Goal: Transaction & Acquisition: Purchase product/service

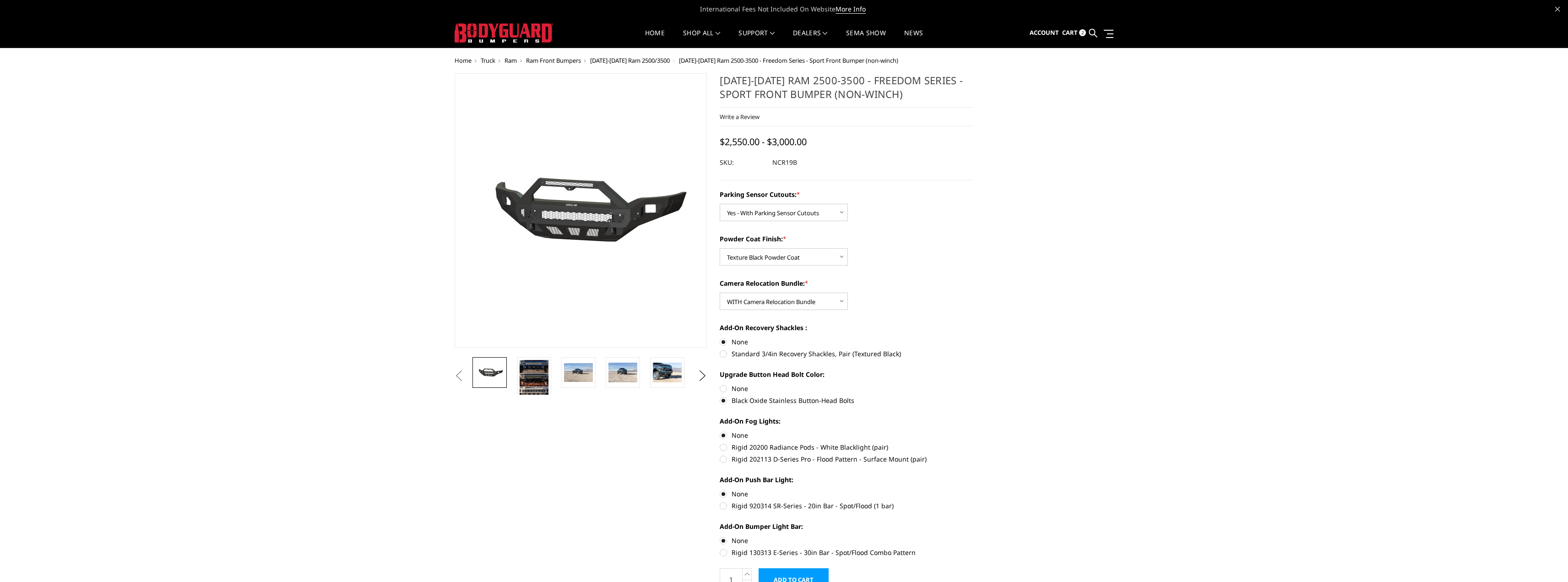
select select "2713"
select select "2715"
select select "2716"
click at [790, 81] on h1 "2019-2025 Ram 2500-3500 - Freedom Series - Sport Front Bumper (non-winch)" at bounding box center [845, 90] width 252 height 34
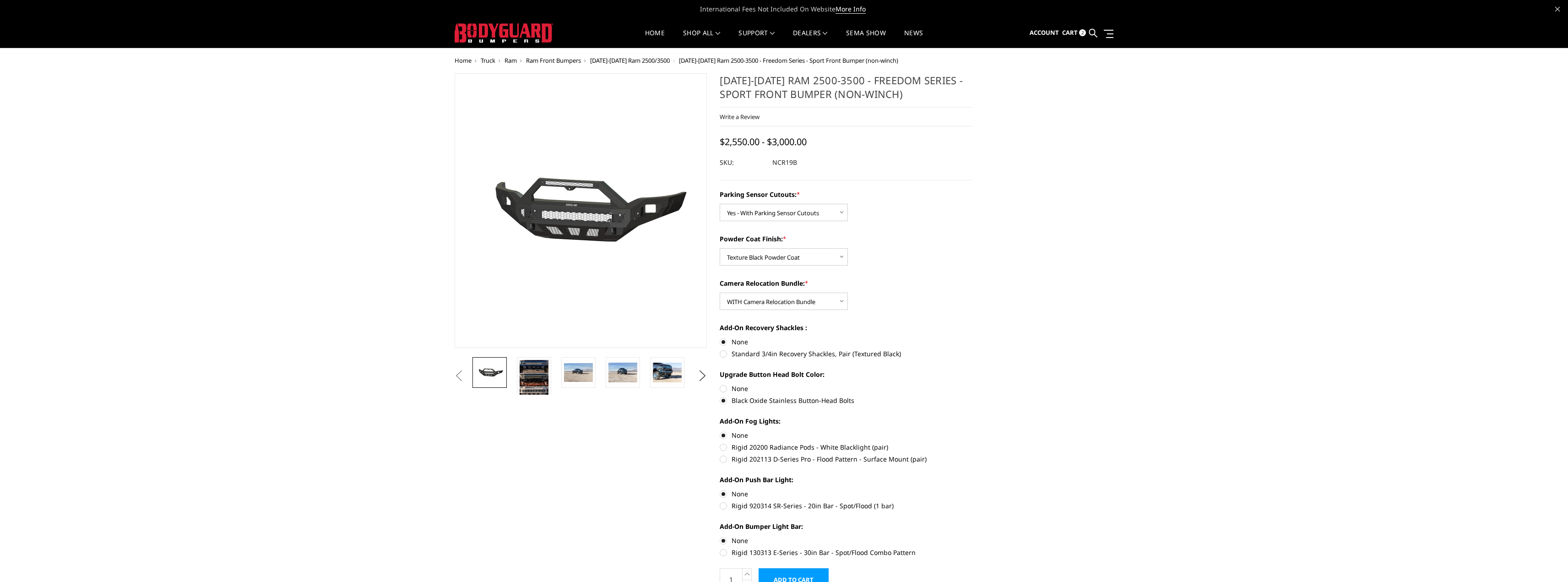
click at [790, 81] on h1 "2019-2025 Ram 2500-3500 - Freedom Series - Sport Front Bumper (non-winch)" at bounding box center [845, 90] width 252 height 34
click at [1079, 29] on link "Cart 2" at bounding box center [1073, 33] width 24 height 24
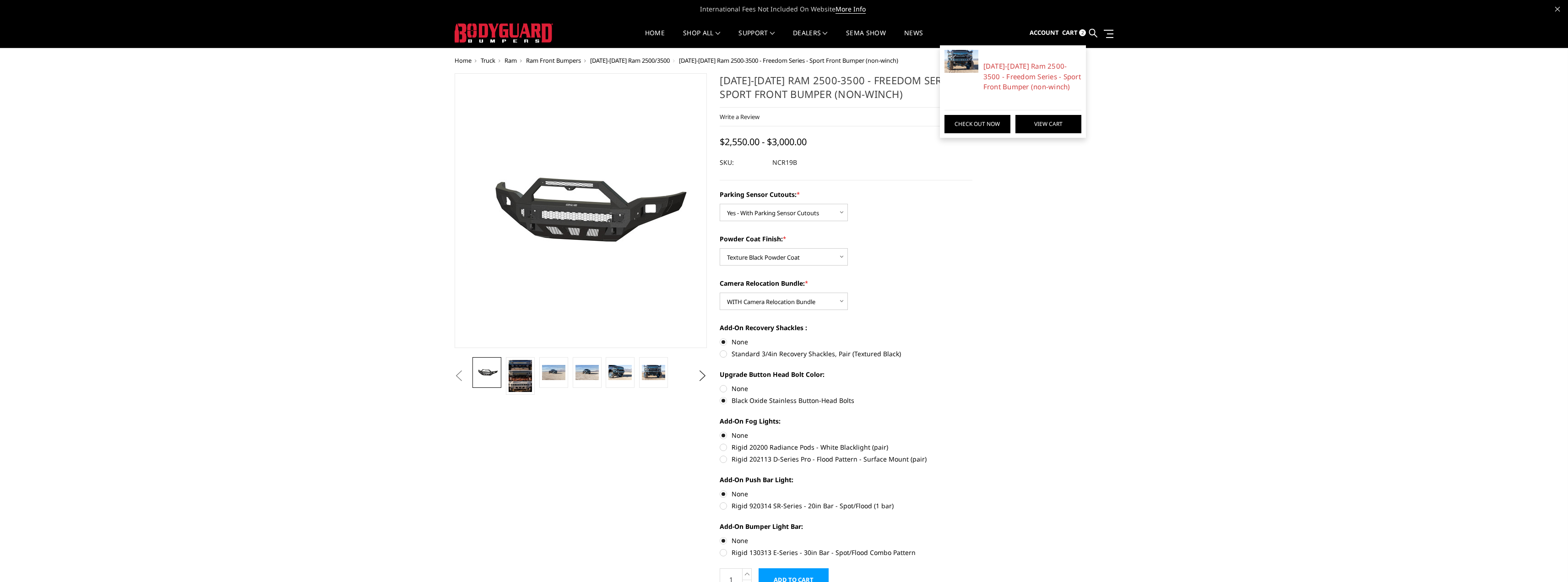
click at [1047, 122] on link "View Cart" at bounding box center [1048, 124] width 66 height 18
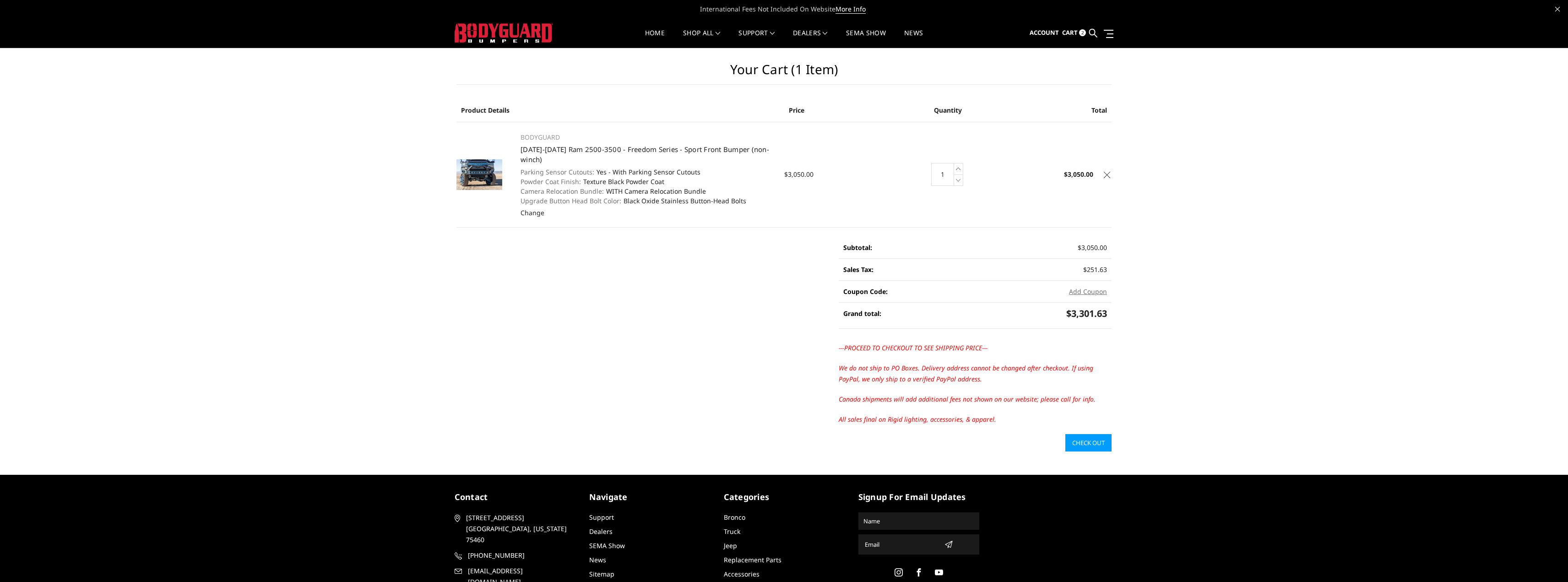
click at [1062, 33] on span "Cart" at bounding box center [1069, 32] width 15 height 8
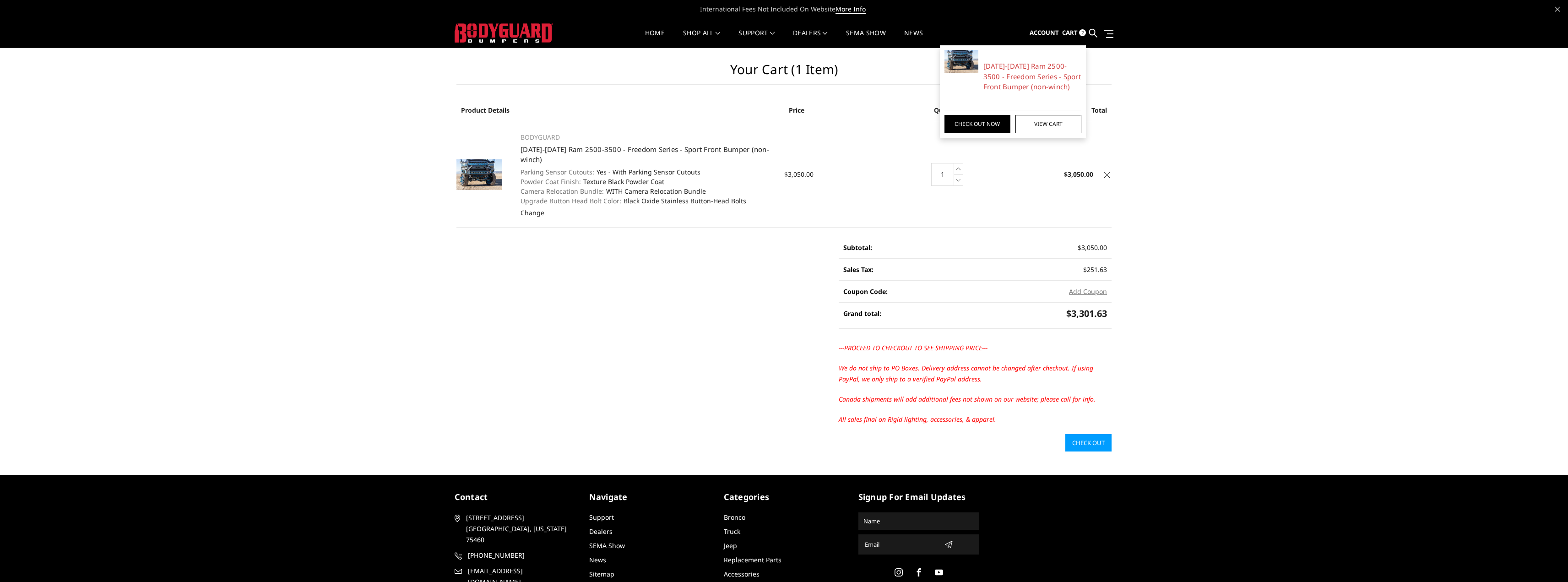
click at [1055, 32] on span "Account" at bounding box center [1044, 32] width 29 height 8
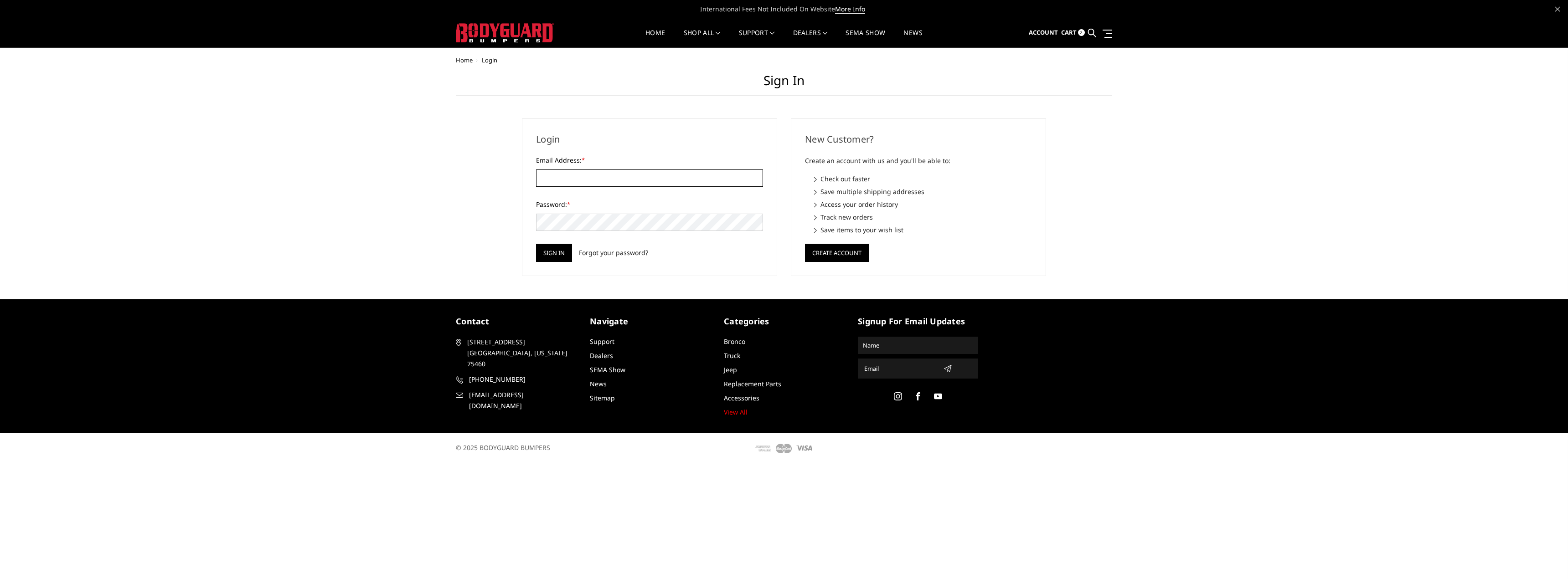
click at [564, 186] on input "Email Address: *" at bounding box center [649, 178] width 227 height 17
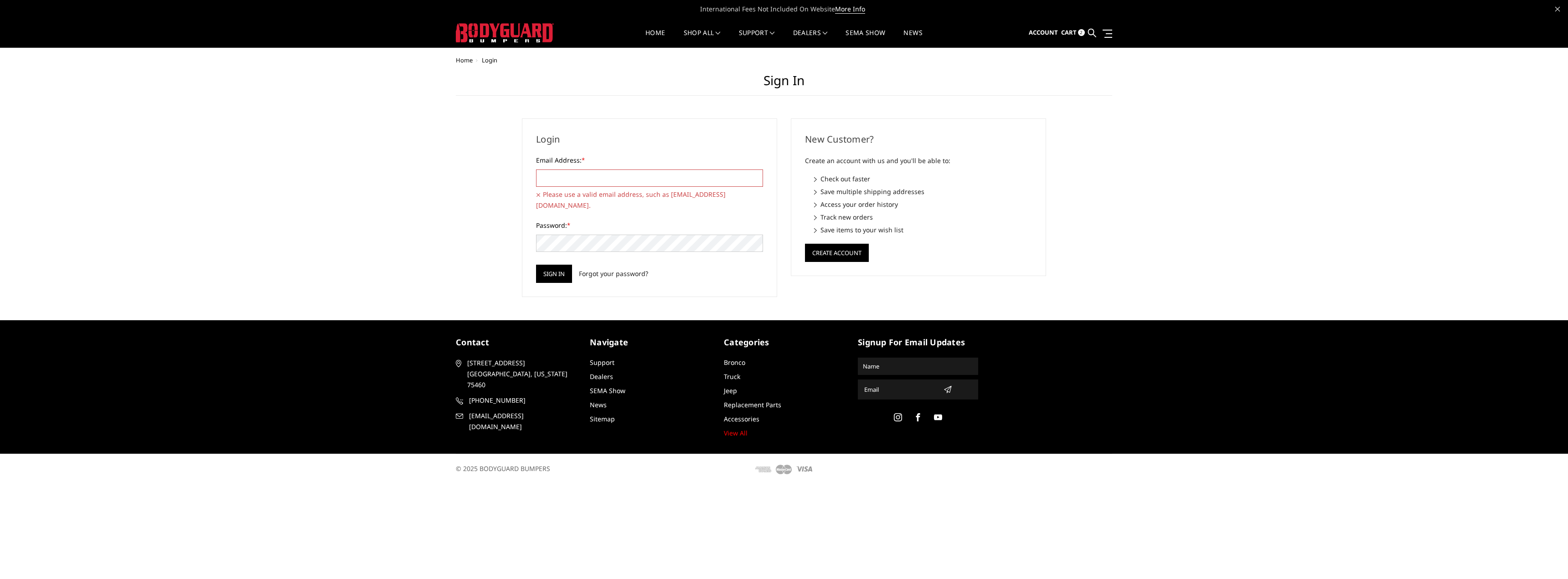
type input "jbethel2@gmail.com"
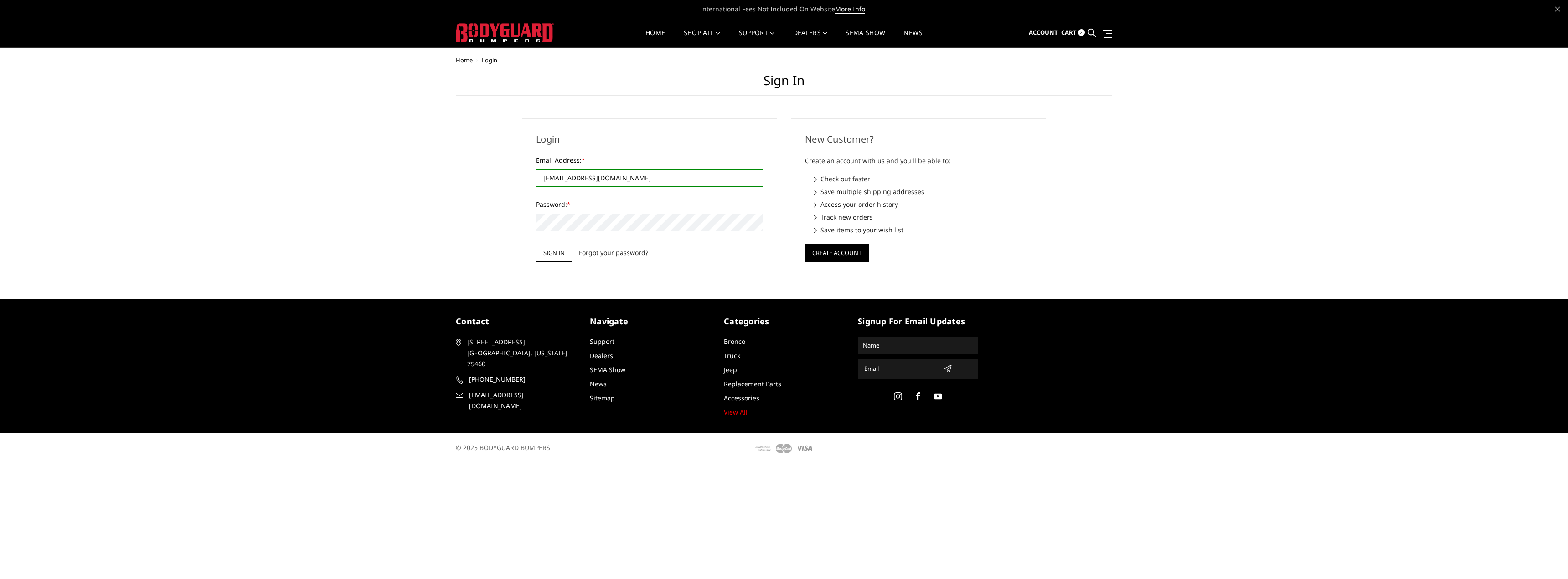
click at [542, 255] on input "Sign in" at bounding box center [554, 253] width 36 height 18
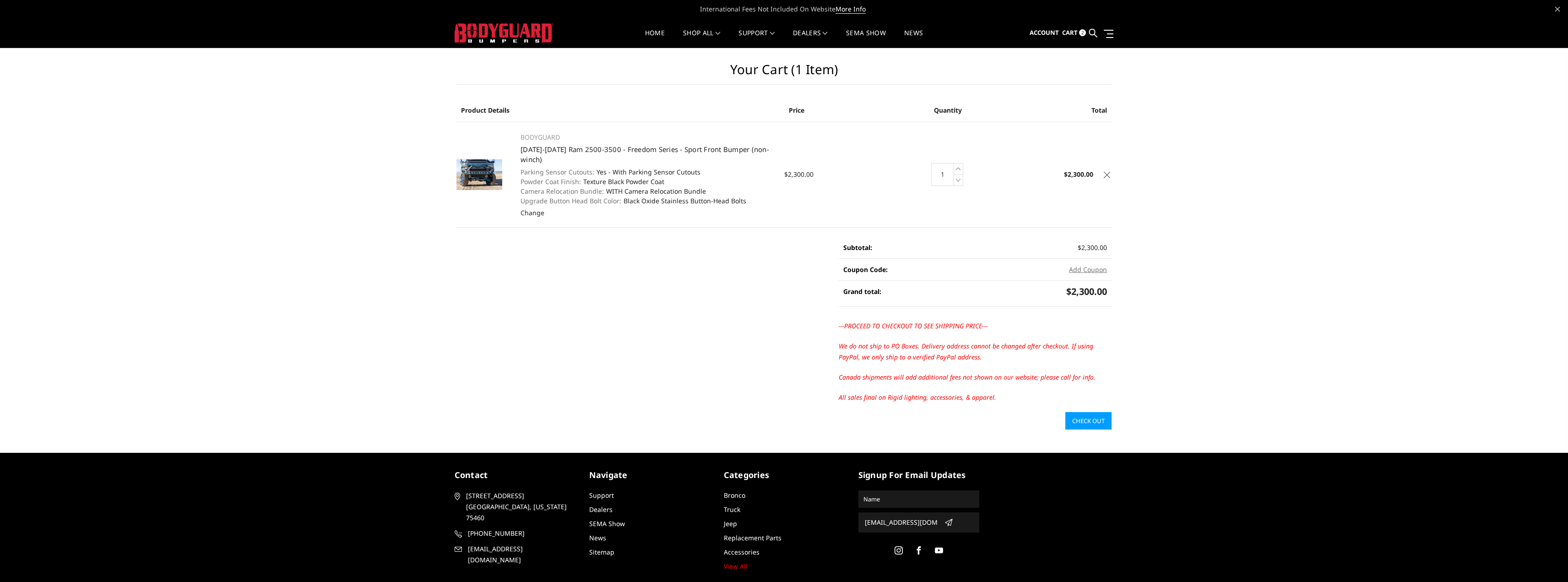
click at [1182, 262] on div "Your Cart (1 item) Product Details Price Quantity Total BODYGUARD 2019-2025 Ram…" at bounding box center [784, 239] width 1568 height 381
click at [1089, 414] on link "Check out" at bounding box center [1089, 421] width 46 height 17
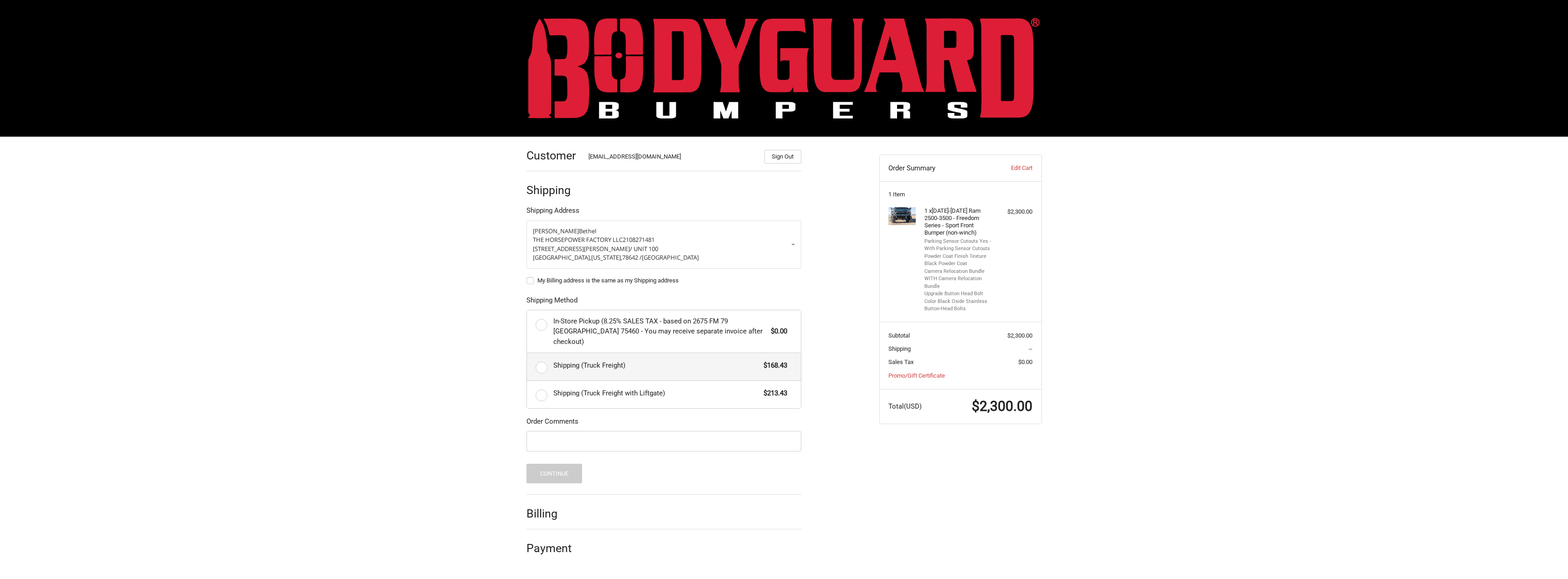
click at [539, 355] on label "Shipping (Truck Freight) $168.43" at bounding box center [664, 366] width 274 height 27
click at [527, 353] on input "Shipping (Truck Freight) $168.43" at bounding box center [527, 353] width 1 height 1
radio input "true"
click at [540, 389] on label "Shipping (Truck Freight with Liftgate) $213.43" at bounding box center [664, 394] width 274 height 27
click at [527, 381] on input "Shipping (Truck Freight with Liftgate) $213.43" at bounding box center [527, 381] width 1 height 1
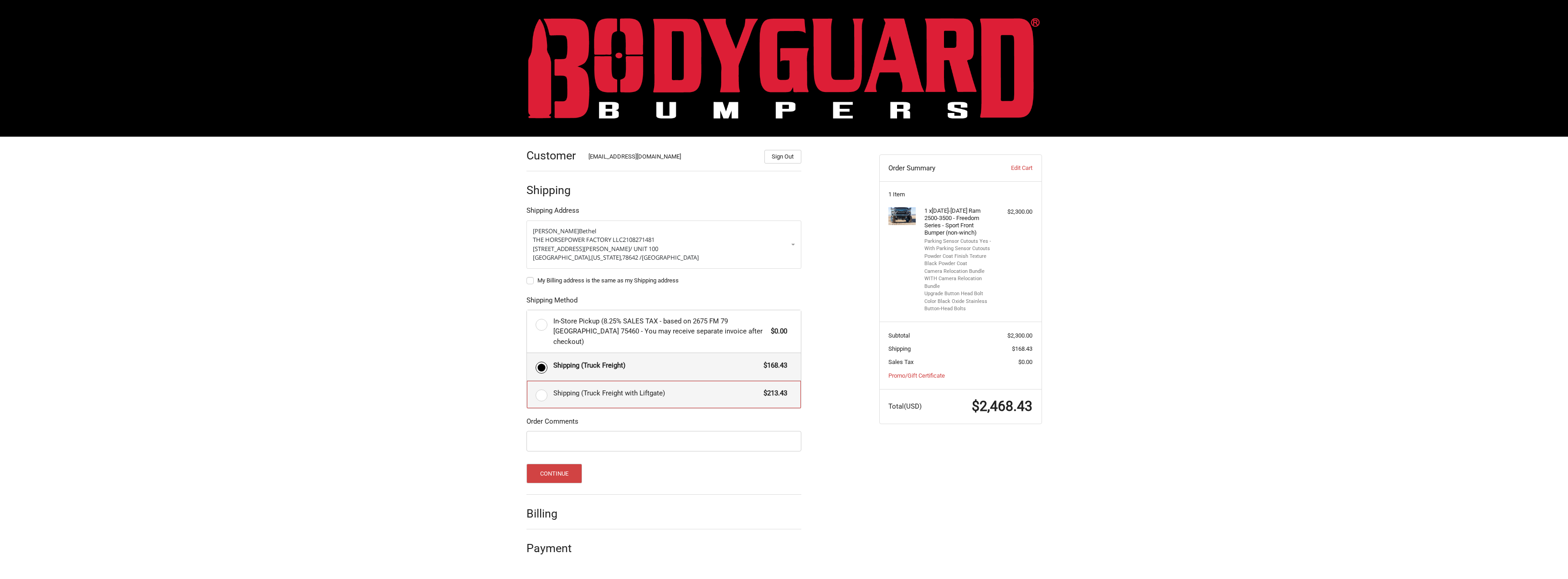
radio input "true"
click at [559, 466] on button "Continue" at bounding box center [555, 473] width 56 height 19
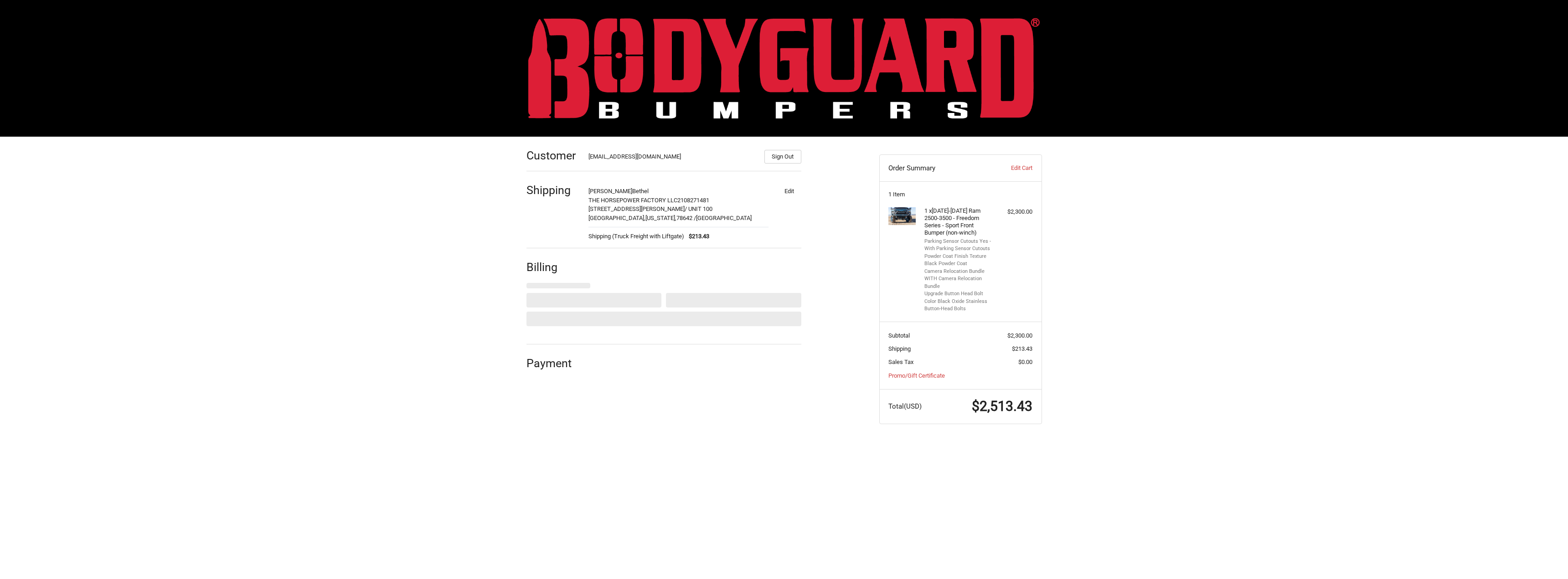
select select "US"
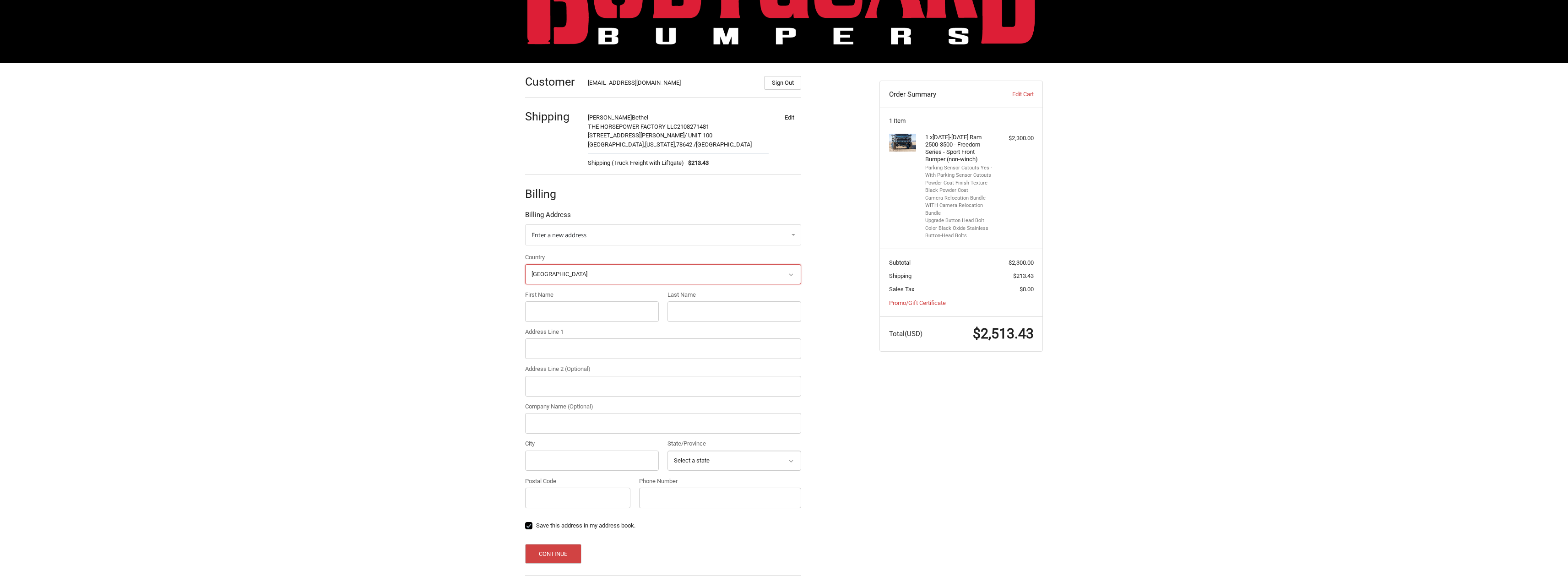
scroll to position [111, 0]
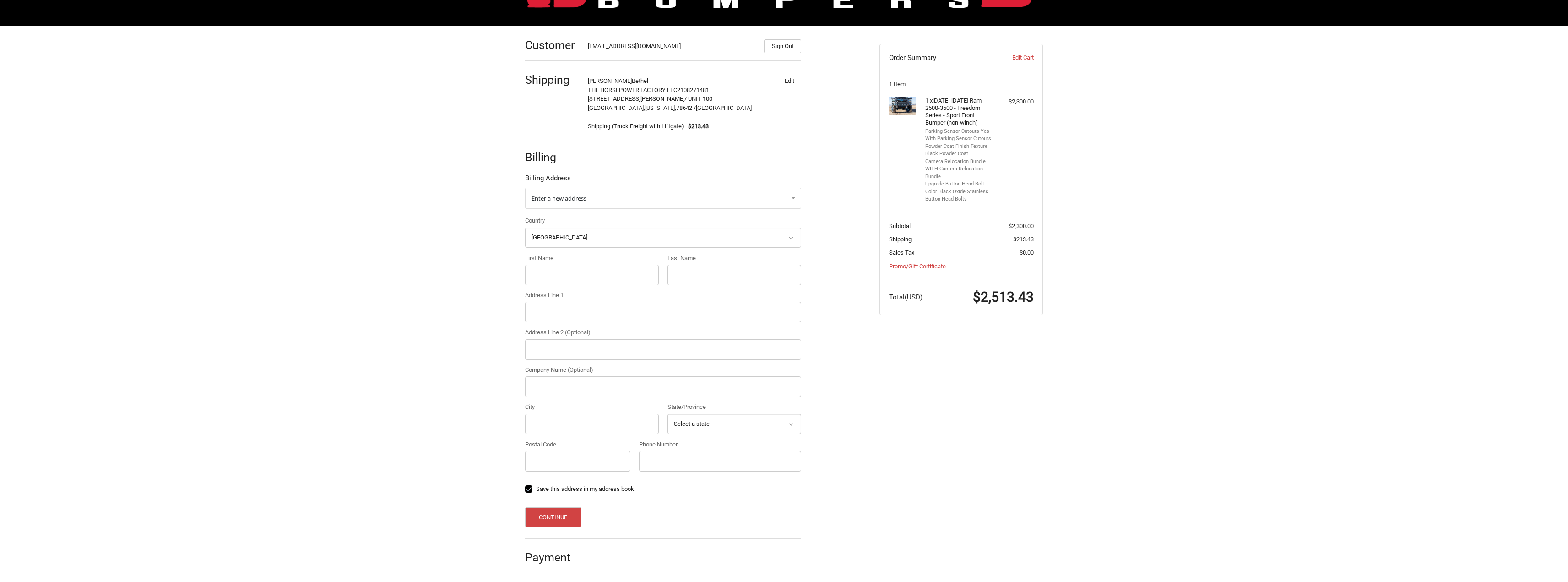
click at [548, 285] on div "First Name" at bounding box center [592, 270] width 134 height 33
click at [547, 280] on input "First Name" at bounding box center [592, 275] width 134 height 21
type input "James"
type input "Bethel"
type input "123 FALON LN UNIT 100"
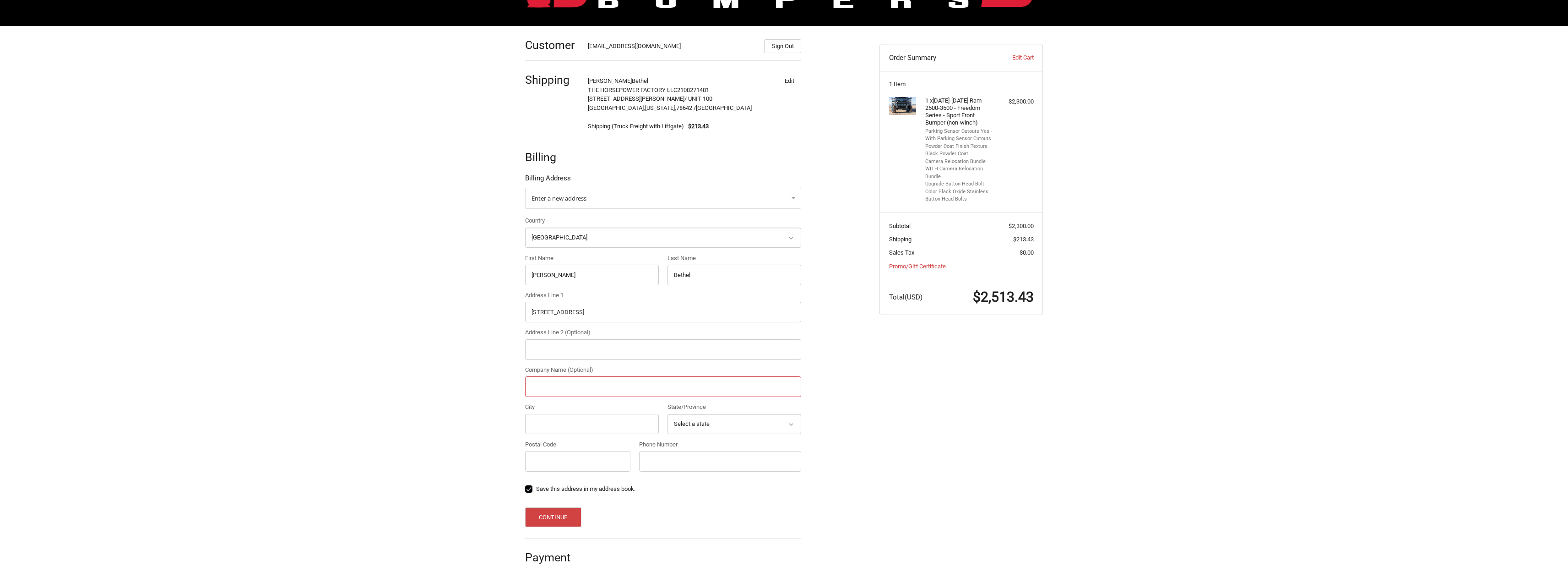
type input "THE HORSEPOWER FACTORY LLC"
type input "LIBERTY HILL"
select select "TX"
type input "78642-4321"
type input "5125080196"
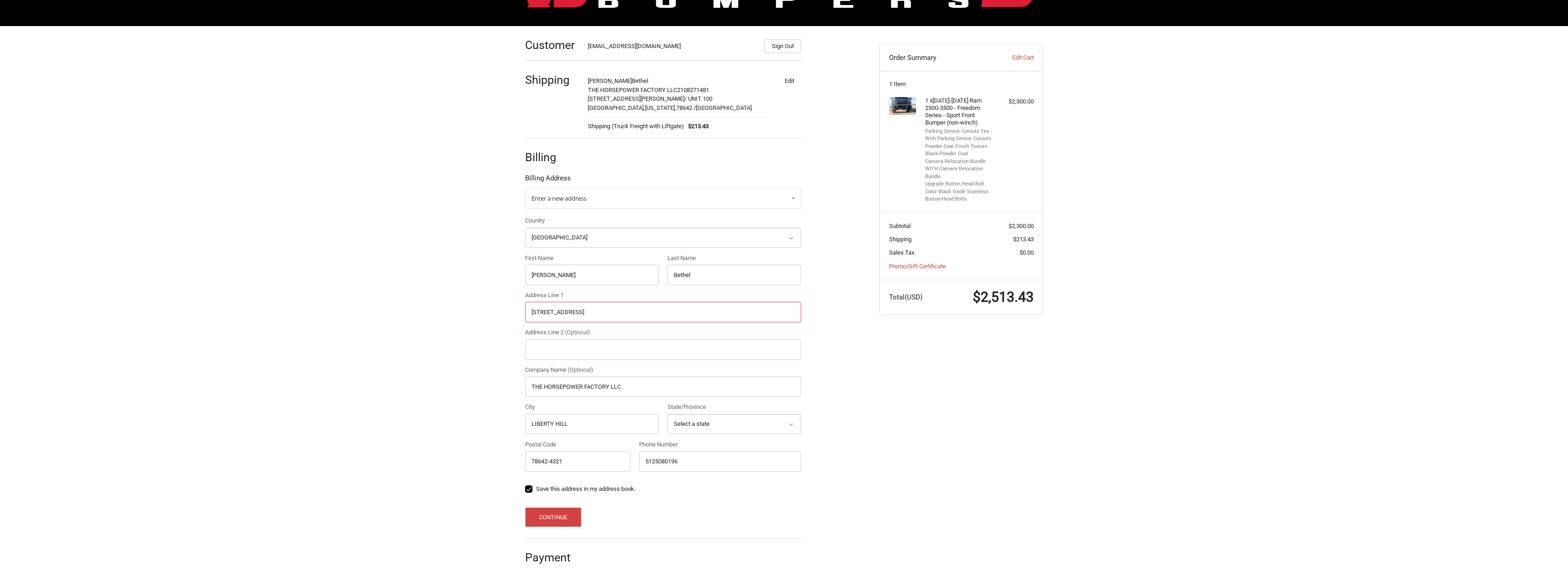
click at [583, 312] on input "123 FALON LN UNIT 100" at bounding box center [663, 312] width 276 height 21
type input "4312 Rockbrock Farms Lane"
drag, startPoint x: 570, startPoint y: 451, endPoint x: 569, endPoint y: 460, distance: 9.1
click at [569, 453] on input "78642-4321" at bounding box center [578, 462] width 105 height 21
click at [571, 463] on input "78642-4321" at bounding box center [578, 462] width 105 height 21
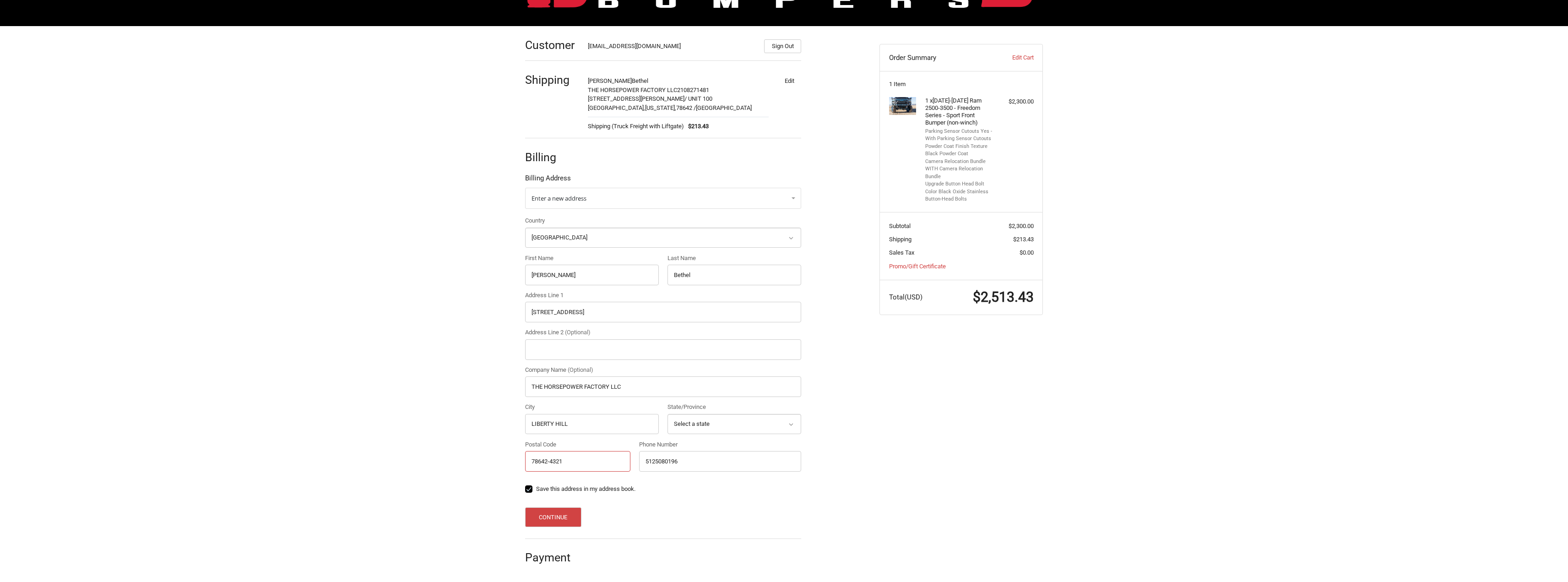
click at [583, 464] on input "78642-4321" at bounding box center [578, 462] width 105 height 21
click at [402, 334] on div "Customer jbethel2@gmail.com Sign Out Shipping James Bethel THE HORSEPOWER FACTO…" at bounding box center [784, 304] width 1568 height 556
drag, startPoint x: 600, startPoint y: 469, endPoint x: 594, endPoint y: 470, distance: 6.1
click at [594, 470] on input "78642-4321" at bounding box center [578, 462] width 105 height 21
type input "78628"
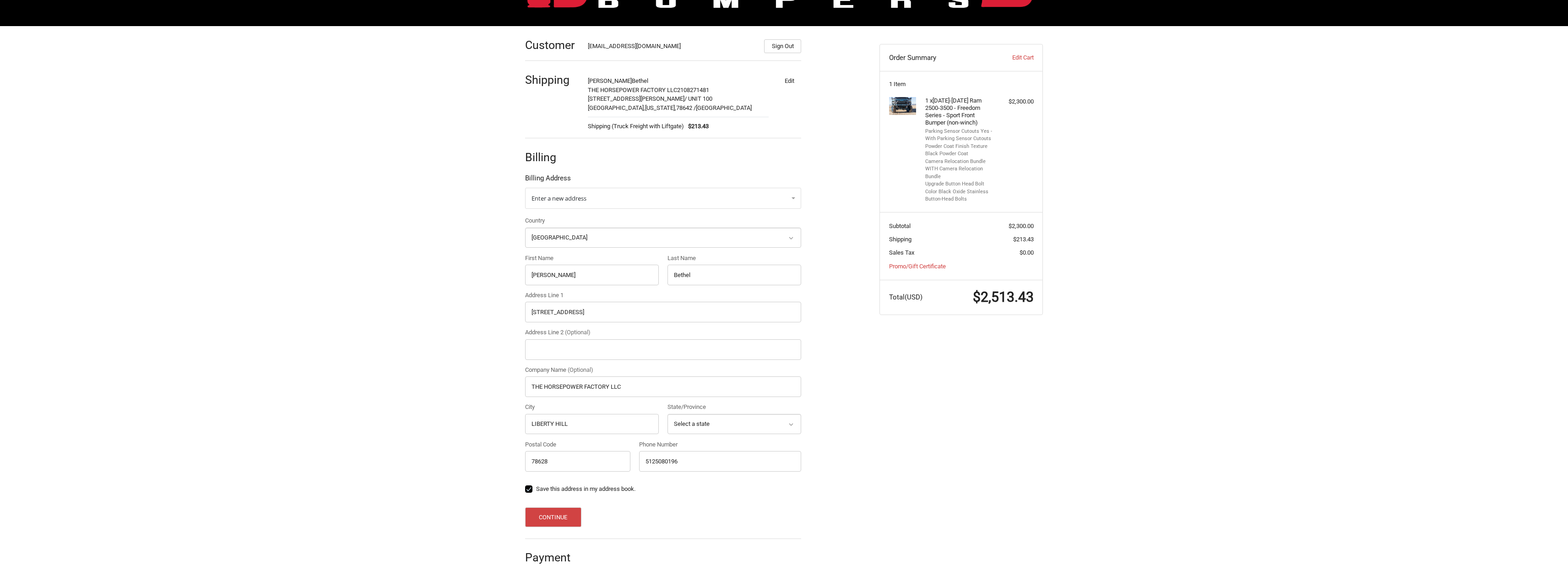
click at [869, 438] on div "Customer jbethel2@gmail.com Sign Out Shipping James Bethel THE HORSEPOWER FACTO…" at bounding box center [696, 300] width 355 height 547
drag, startPoint x: 587, startPoint y: 427, endPoint x: 466, endPoint y: 424, distance: 121.0
click at [466, 424] on div "Customer jbethel2@gmail.com Sign Out Shipping James Bethel THE HORSEPOWER FACTO…" at bounding box center [784, 304] width 1568 height 556
type input "Georgetown"
click at [551, 520] on button "Continue" at bounding box center [553, 517] width 56 height 20
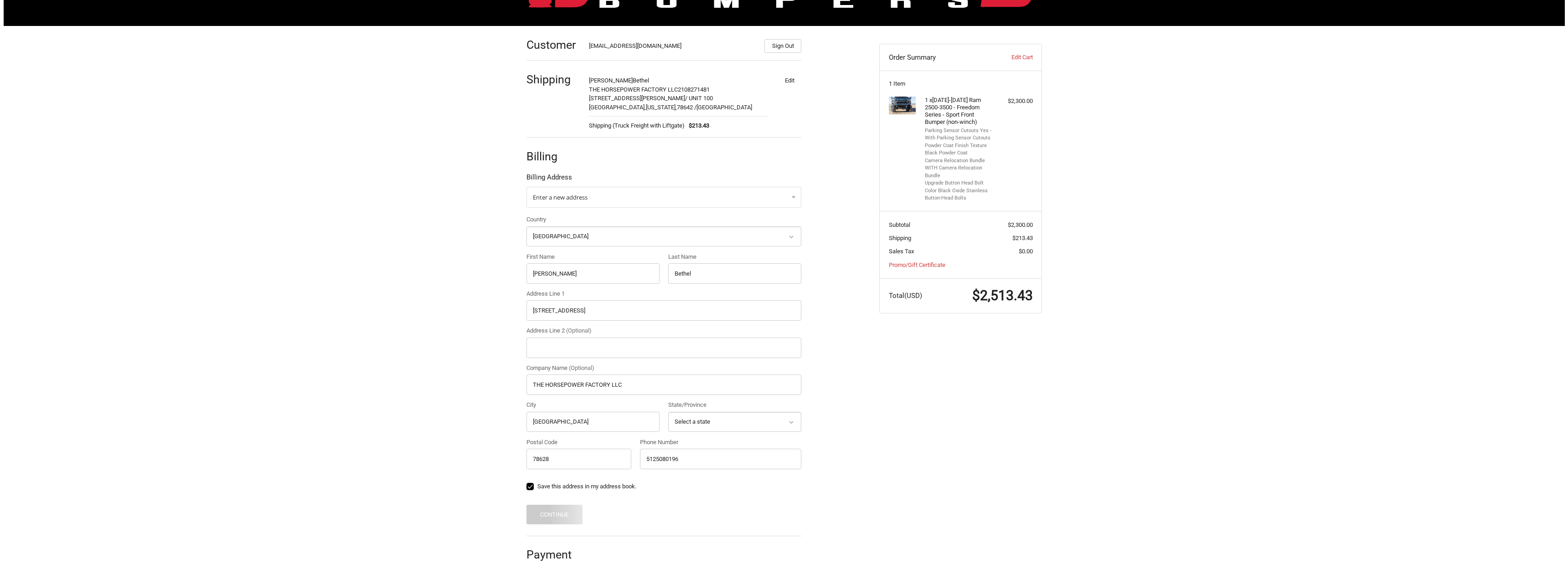
scroll to position [0, 0]
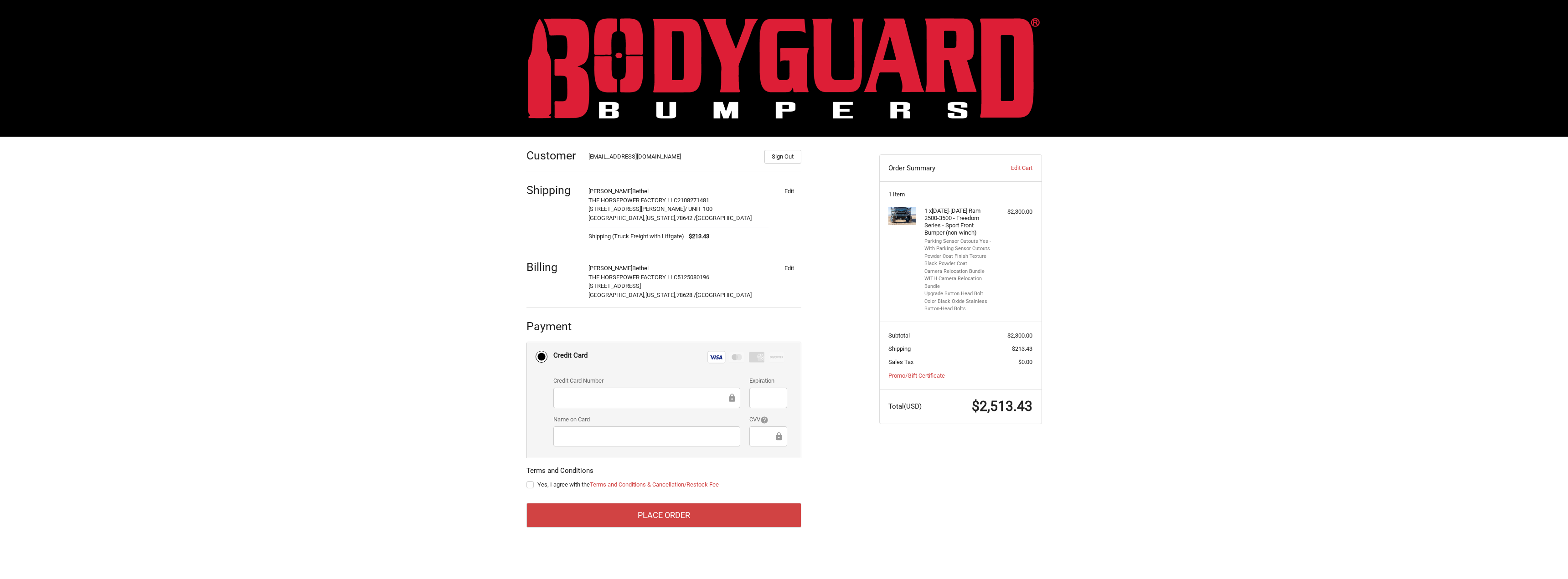
click at [530, 482] on label "Yes, I agree with the Terms and Conditions & Cancellation/Restock Fee" at bounding box center [664, 485] width 275 height 7
click at [527, 480] on input "Yes, I agree with the Terms and Conditions & Cancellation/Restock Fee" at bounding box center [527, 480] width 1 height 1
checkbox input "true"
click at [560, 518] on button "Place Order" at bounding box center [664, 515] width 275 height 24
